Goal: Transaction & Acquisition: Subscribe to service/newsletter

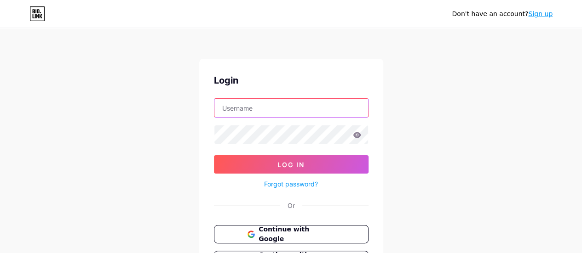
type input "[EMAIL_ADDRESS][DOMAIN_NAME]"
click at [538, 16] on link "Sign up" at bounding box center [540, 13] width 24 height 7
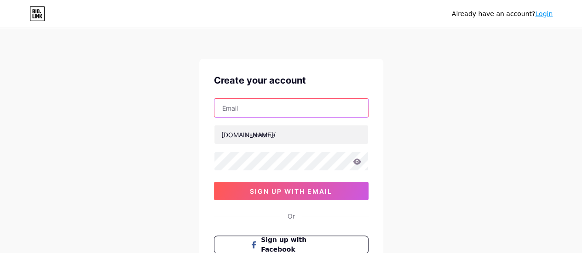
click at [291, 102] on input "text" at bounding box center [291, 108] width 154 height 18
paste input "[EMAIL_ADDRESS][DOMAIN_NAME]"
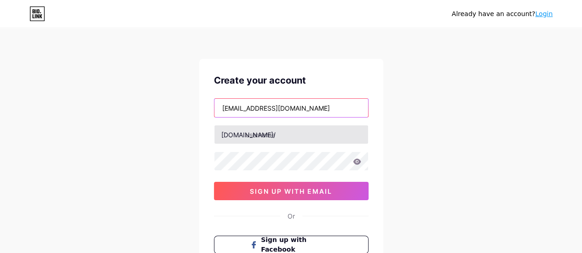
type input "[EMAIL_ADDRESS][DOMAIN_NAME]"
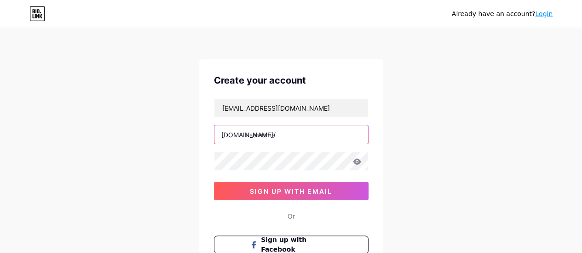
click at [290, 135] on input "text" at bounding box center [291, 135] width 154 height 18
type input "wirexanyi"
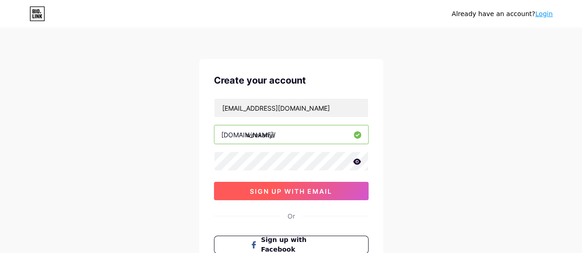
click at [241, 192] on button "sign up with email" at bounding box center [291, 191] width 155 height 18
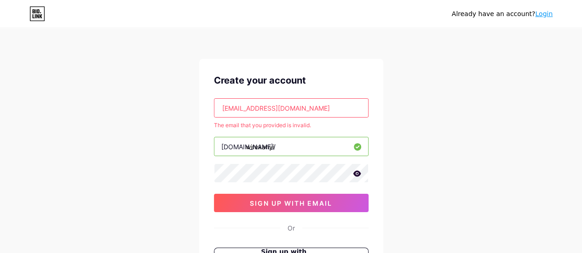
drag, startPoint x: 306, startPoint y: 113, endPoint x: 214, endPoint y: 111, distance: 92.0
click at [214, 111] on input "[EMAIL_ADDRESS][DOMAIN_NAME]" at bounding box center [291, 108] width 154 height 18
click at [304, 109] on input "[EMAIL_ADDRESS][DOMAIN_NAME]" at bounding box center [291, 108] width 154 height 18
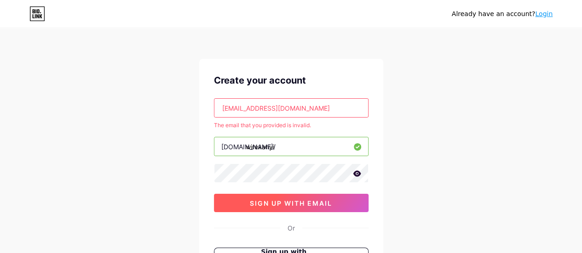
type input "[EMAIL_ADDRESS][DOMAIN_NAME]"
click at [310, 200] on span "sign up with email" at bounding box center [291, 204] width 82 height 8
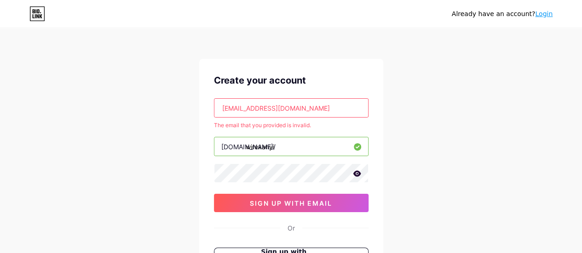
drag, startPoint x: 305, startPoint y: 107, endPoint x: 170, endPoint y: 92, distance: 136.4
click at [170, 92] on div "Already have an account? Login Create your account [EMAIL_ADDRESS][DOMAIN_NAME]…" at bounding box center [291, 182] width 582 height 364
paste input "[EMAIL_ADDRESS][DOMAIN_NAME]"
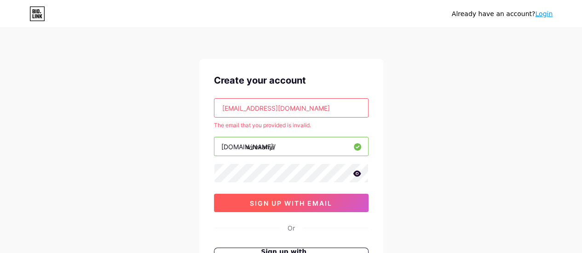
click at [295, 202] on span "sign up with email" at bounding box center [291, 204] width 82 height 8
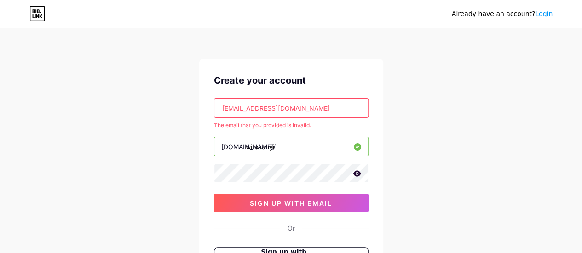
drag, startPoint x: 307, startPoint y: 101, endPoint x: 142, endPoint y: 68, distance: 168.9
click at [142, 68] on div "Already have an account? Login Create your account [EMAIL_ADDRESS][DOMAIN_NAME]…" at bounding box center [291, 182] width 582 height 364
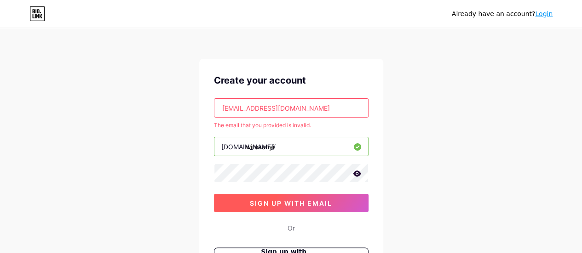
paste input "emprendedesdecasa@fivermail"
click at [280, 200] on span "sign up with email" at bounding box center [291, 204] width 82 height 8
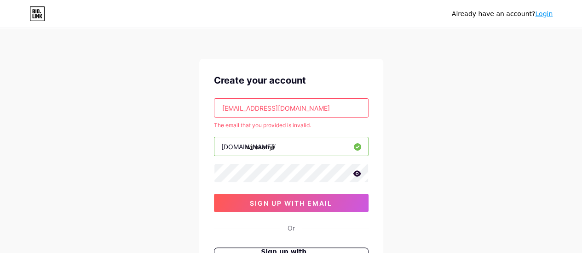
click at [339, 109] on input "[EMAIL_ADDRESS][DOMAIN_NAME]" at bounding box center [291, 108] width 154 height 18
drag, startPoint x: 342, startPoint y: 107, endPoint x: 138, endPoint y: 70, distance: 207.0
click at [138, 70] on div "Already have an account? Login Create your account [EMAIL_ADDRESS][DOMAIN_NAME]…" at bounding box center [291, 182] width 582 height 364
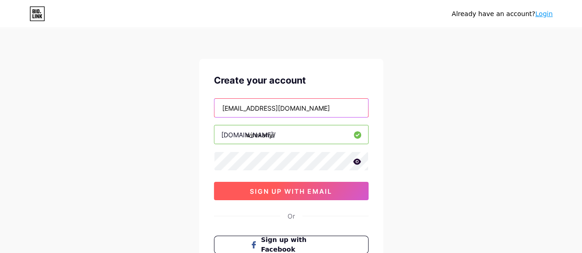
type input "[EMAIL_ADDRESS][DOMAIN_NAME]"
click at [285, 189] on span "sign up with email" at bounding box center [291, 192] width 82 height 8
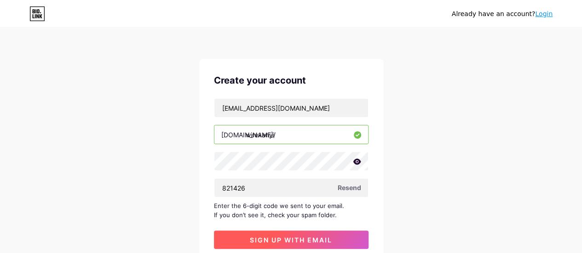
type input "821426"
click at [305, 237] on span "sign up with email" at bounding box center [291, 240] width 82 height 8
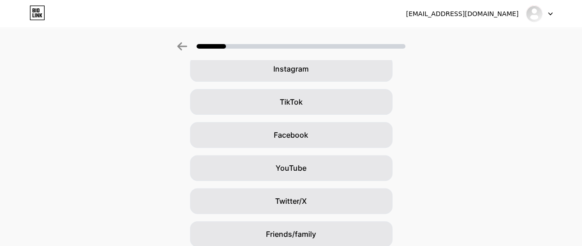
scroll to position [150, 0]
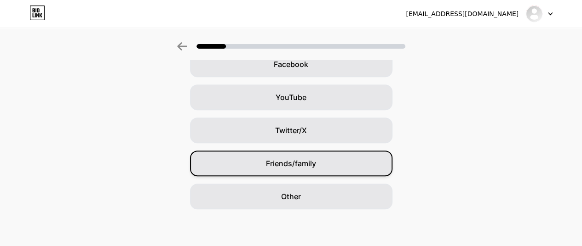
click at [341, 169] on div "Friends/family" at bounding box center [291, 164] width 202 height 26
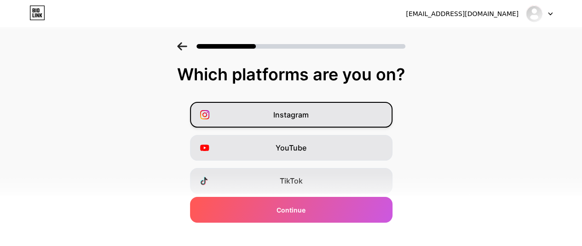
click at [329, 119] on div "Instagram" at bounding box center [291, 115] width 202 height 26
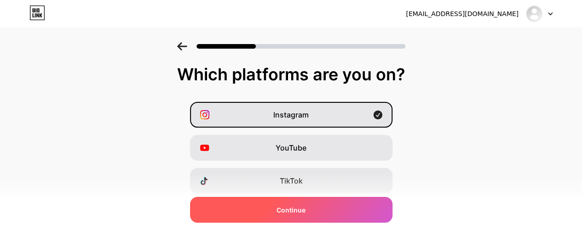
click at [323, 212] on div "Continue" at bounding box center [291, 210] width 202 height 26
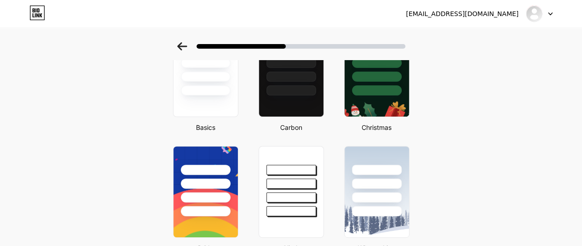
scroll to position [74, 0]
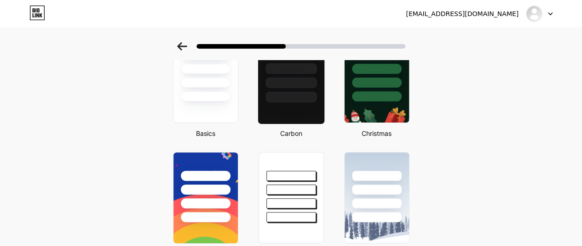
click at [311, 102] on div at bounding box center [290, 77] width 67 height 95
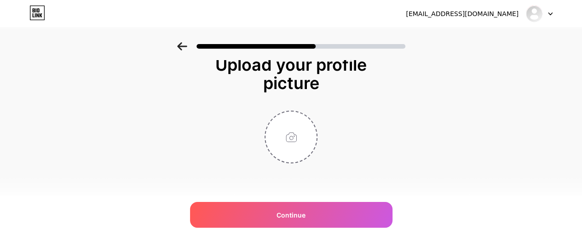
scroll to position [0, 0]
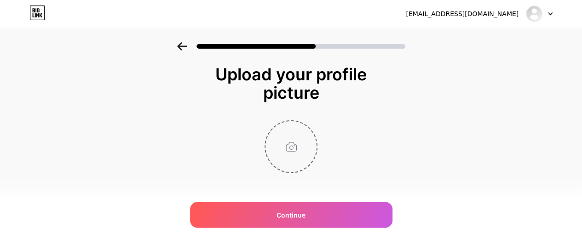
click at [299, 137] on input "file" at bounding box center [290, 146] width 51 height 51
type input "C:\fakepath\photo_2025-02-14_01-26-08.jpg"
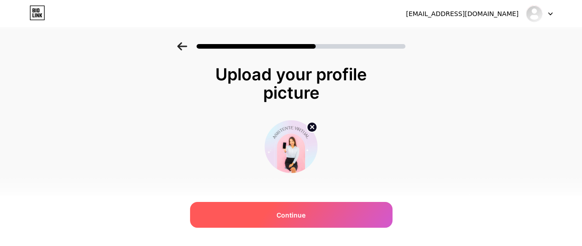
click at [294, 216] on span "Continue" at bounding box center [290, 216] width 29 height 10
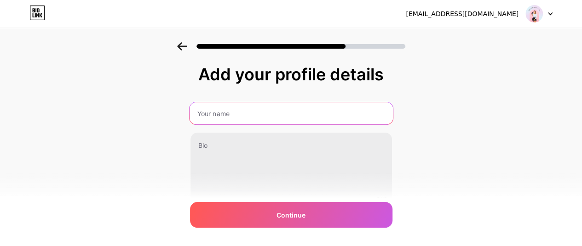
click at [255, 116] on input "text" at bounding box center [290, 114] width 203 height 22
type input "a"
type input "E"
type input "e"
type input "E"
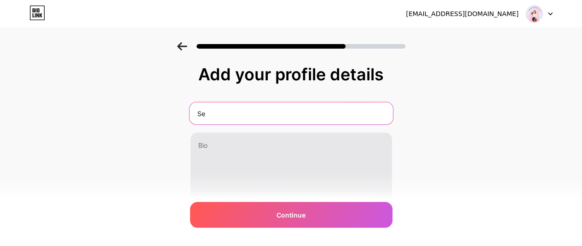
type input "S"
type input "U"
type input "S"
type input "Empieza como Asistente Virtual"
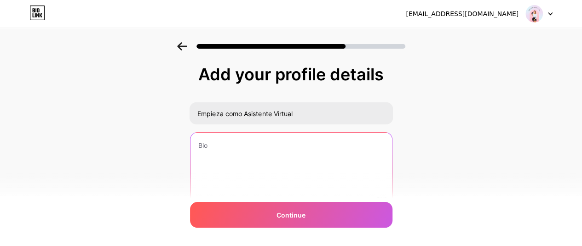
click at [228, 144] on textarea at bounding box center [290, 170] width 201 height 74
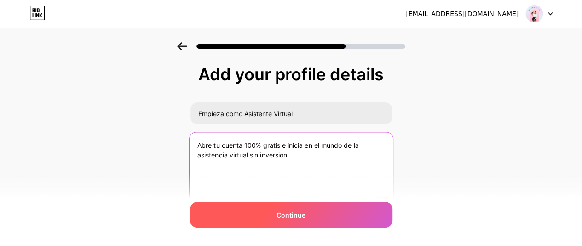
type textarea "Abre tu cuenta 100% gratis e inicia en el mundo de la asistencia virtual sin in…"
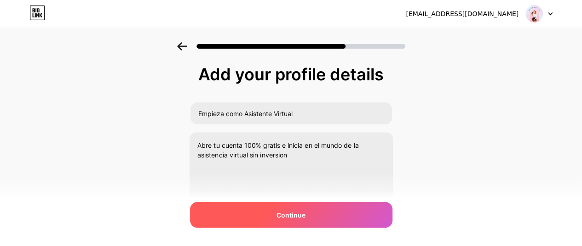
click at [283, 223] on div "Continue" at bounding box center [291, 215] width 202 height 26
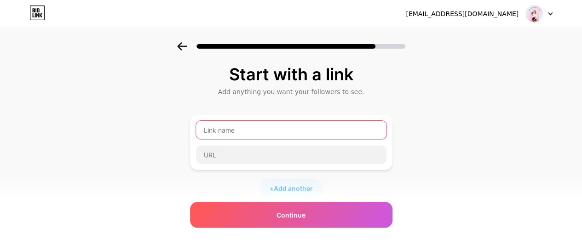
click at [275, 135] on input "text" at bounding box center [291, 130] width 190 height 18
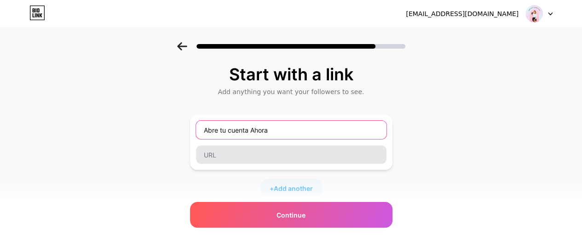
type input "Abre tu cuenta Ahora"
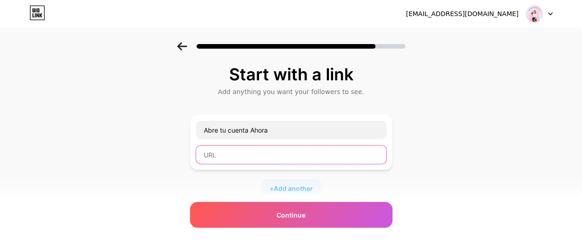
click at [243, 151] on input "text" at bounding box center [291, 155] width 190 height 18
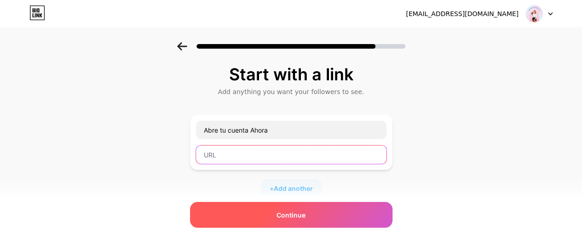
paste input "[URL][DOMAIN_NAME]"
type input "[URL][DOMAIN_NAME]"
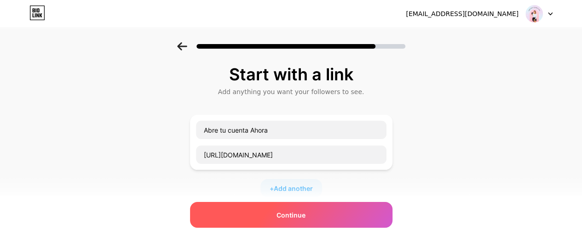
scroll to position [0, 0]
click at [323, 212] on div "Continue" at bounding box center [291, 215] width 202 height 26
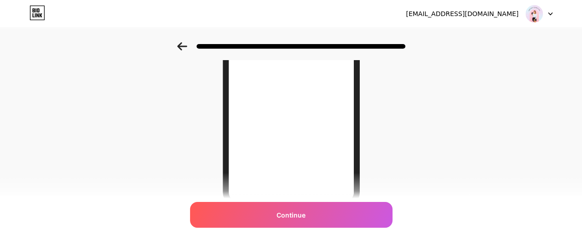
scroll to position [175, 0]
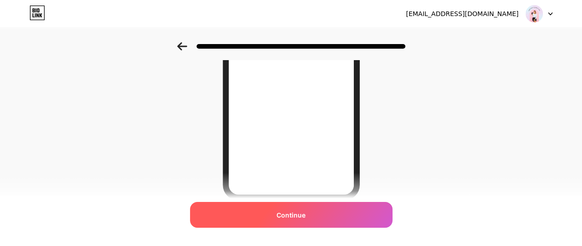
click at [332, 217] on div "Continue" at bounding box center [291, 215] width 202 height 26
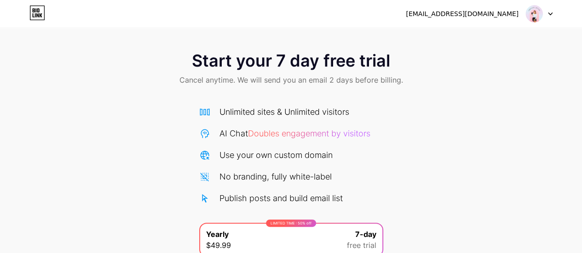
drag, startPoint x: 578, startPoint y: 50, endPoint x: 582, endPoint y: 107, distance: 57.1
click at [582, 107] on html "[EMAIL_ADDRESS][DOMAIN_NAME] Logout Link Copied Start your 7 day free trial Can…" at bounding box center [291, 185] width 582 height 370
drag, startPoint x: 581, startPoint y: 92, endPoint x: 584, endPoint y: 123, distance: 31.8
click at [582, 123] on html "[EMAIL_ADDRESS][DOMAIN_NAME] Logout Link Copied Start your 7 day free trial Can…" at bounding box center [291, 185] width 582 height 370
drag, startPoint x: 580, startPoint y: 108, endPoint x: 588, endPoint y: 154, distance: 47.1
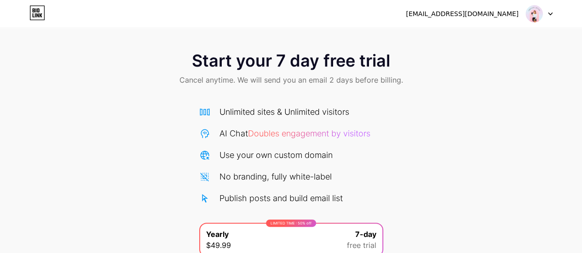
click at [582, 154] on html "[EMAIL_ADDRESS][DOMAIN_NAME] Logout Link Copied Start your 7 day free trial Can…" at bounding box center [291, 185] width 582 height 370
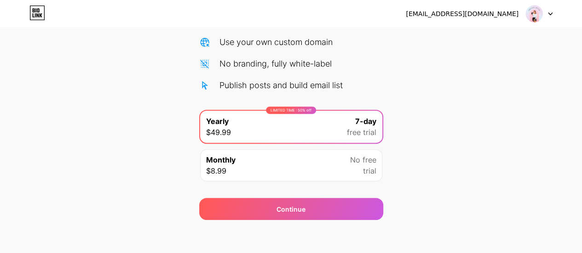
scroll to position [116, 0]
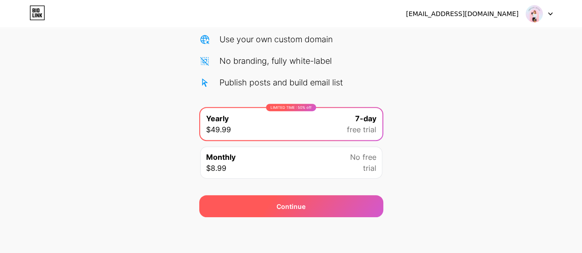
click at [328, 205] on div "Continue" at bounding box center [291, 206] width 184 height 22
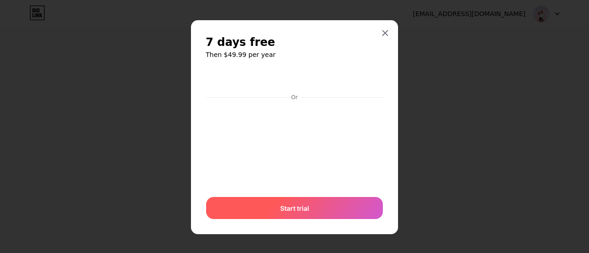
click at [334, 207] on div "Start trial" at bounding box center [294, 208] width 177 height 22
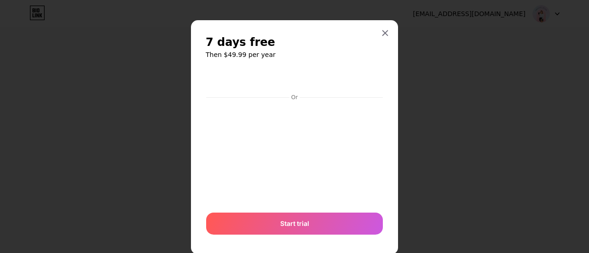
click at [337, 208] on div "Or Start trial" at bounding box center [294, 155] width 177 height 172
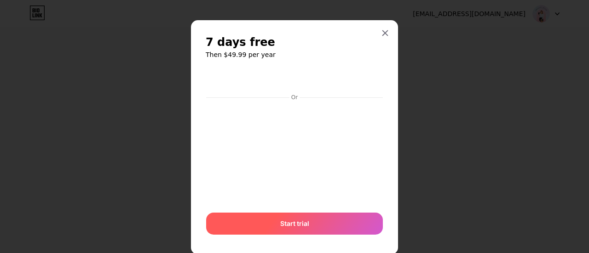
click at [336, 221] on div "Start trial" at bounding box center [294, 224] width 177 height 22
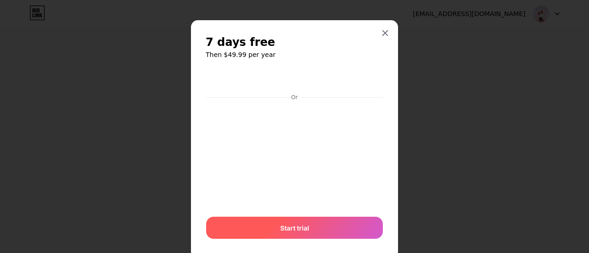
click at [324, 229] on div "Start trial" at bounding box center [294, 228] width 177 height 22
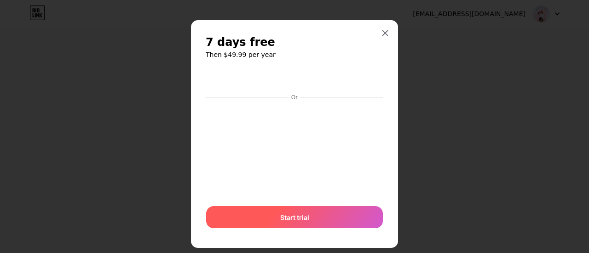
click at [309, 221] on div "Start trial" at bounding box center [294, 217] width 177 height 22
click at [320, 215] on div "Start trial" at bounding box center [294, 217] width 177 height 22
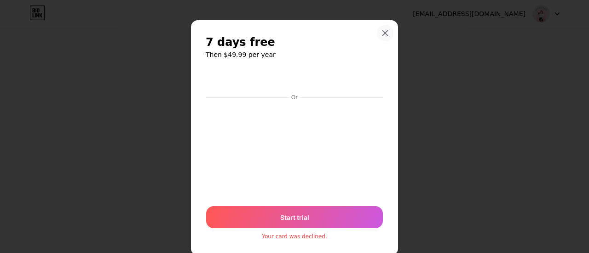
click at [381, 34] on icon at bounding box center [384, 32] width 7 height 7
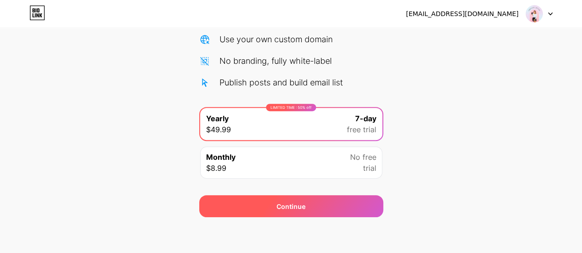
click at [300, 205] on div "Continue" at bounding box center [290, 207] width 29 height 10
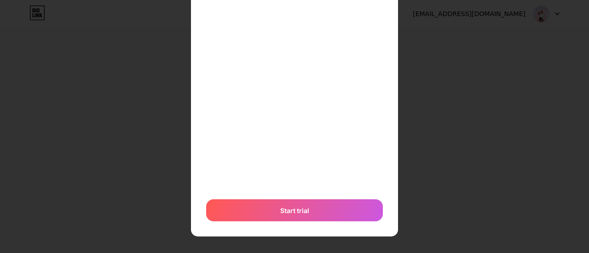
scroll to position [237, 0]
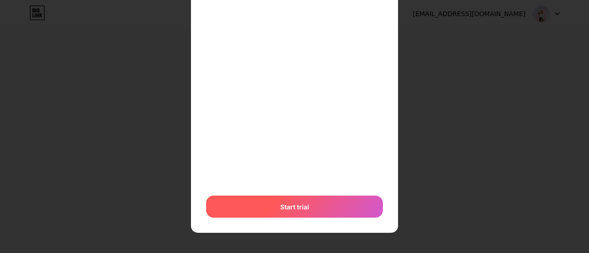
click at [322, 207] on div "Start trial" at bounding box center [294, 207] width 177 height 22
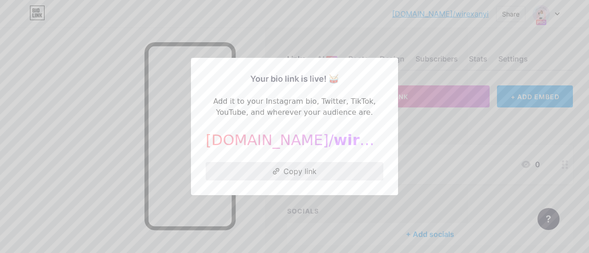
click at [303, 173] on button "Copy link" at bounding box center [294, 171] width 177 height 18
click at [282, 171] on button "Copy link" at bounding box center [294, 171] width 177 height 18
click at [422, 130] on div at bounding box center [294, 126] width 589 height 253
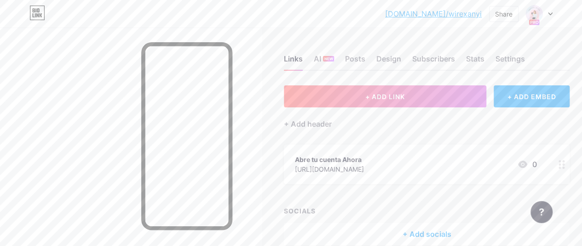
click at [547, 10] on div at bounding box center [539, 14] width 27 height 17
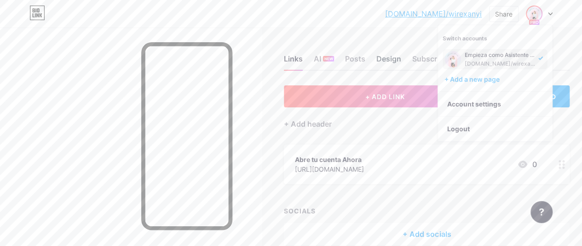
click at [396, 56] on div "Design" at bounding box center [388, 61] width 25 height 17
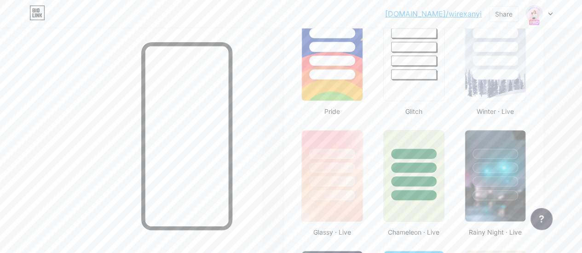
scroll to position [378, 0]
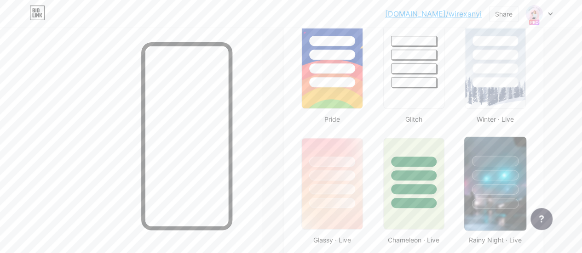
click at [495, 166] on div at bounding box center [495, 173] width 62 height 72
click at [502, 12] on div "Share" at bounding box center [503, 14] width 17 height 10
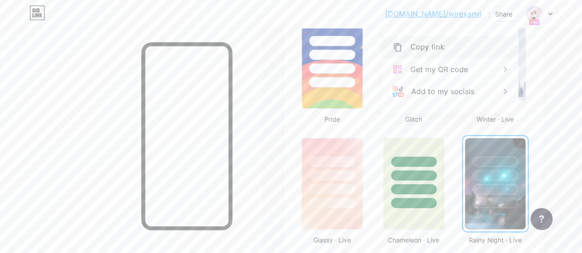
click at [455, 54] on div "Copy link" at bounding box center [449, 47] width 137 height 22
